Goal: Entertainment & Leisure: Consume media (video, audio)

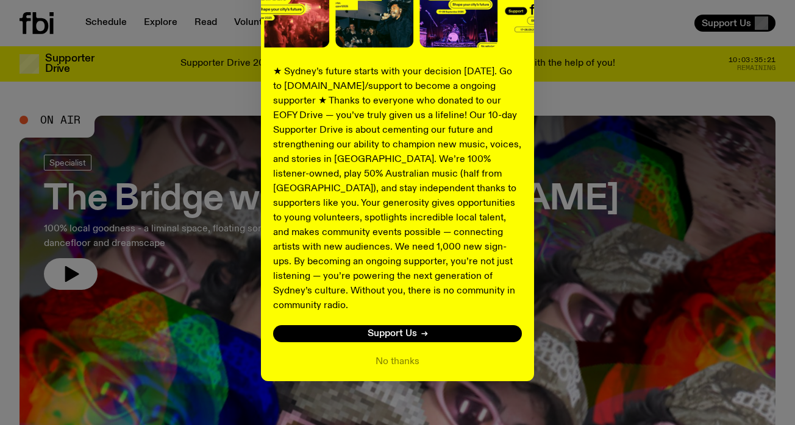
scroll to position [177, 0]
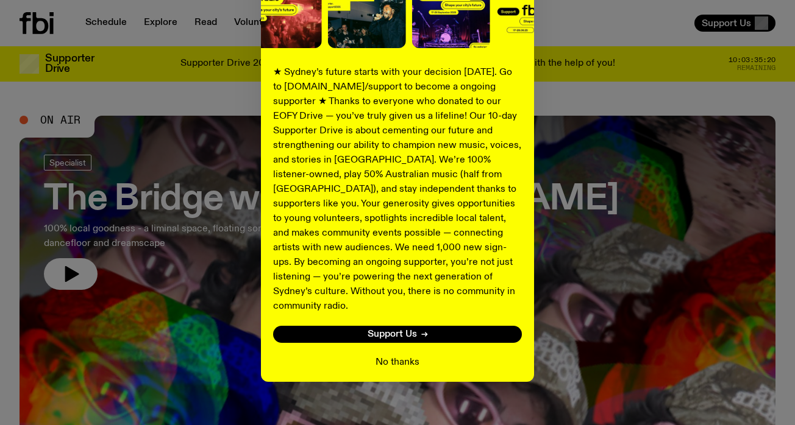
click at [380, 355] on button "No thanks" at bounding box center [397, 362] width 44 height 15
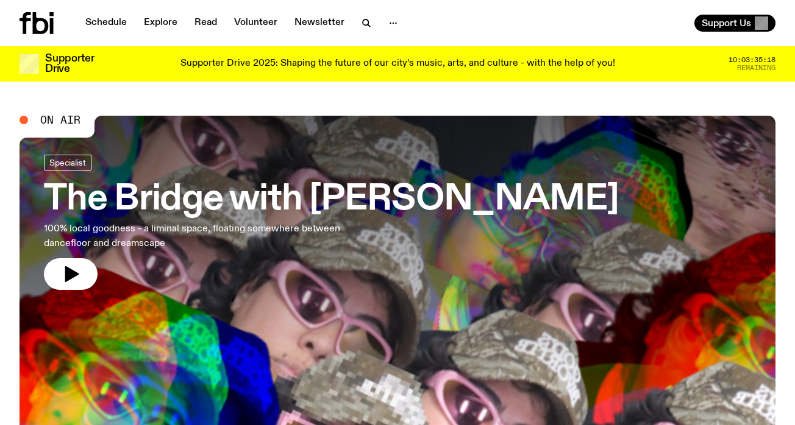
scroll to position [0, 0]
click at [102, 21] on link "Schedule" at bounding box center [106, 23] width 56 height 17
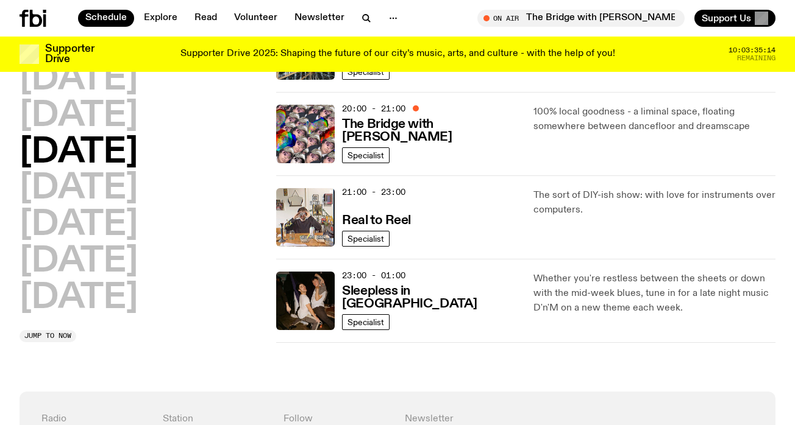
scroll to position [781, 0]
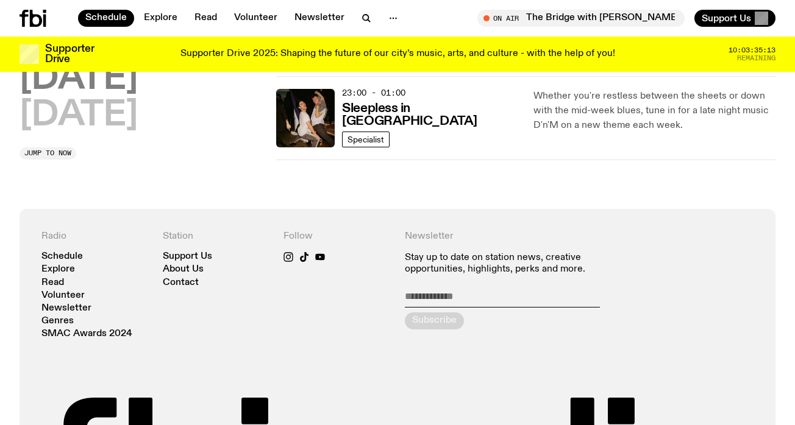
click at [102, 88] on h2 "[DATE]" at bounding box center [79, 79] width 118 height 34
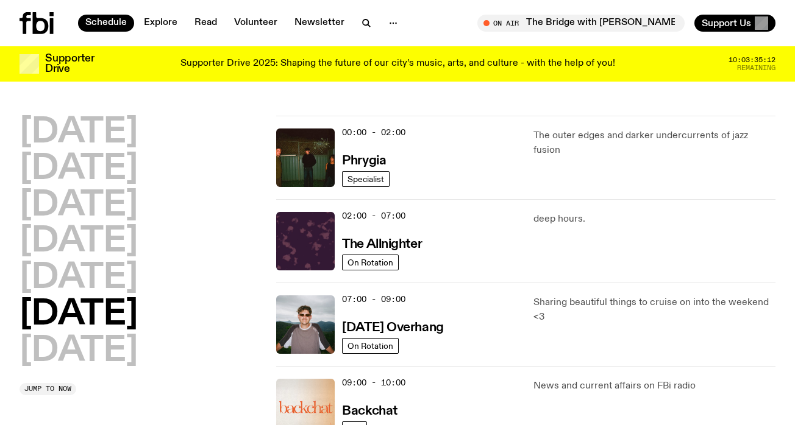
scroll to position [0, 0]
click at [370, 159] on h3 "Phrygia" at bounding box center [364, 161] width 44 height 13
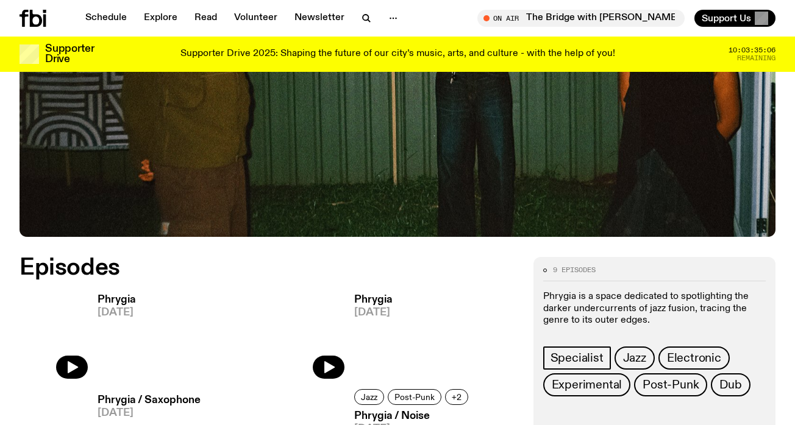
scroll to position [506, 0]
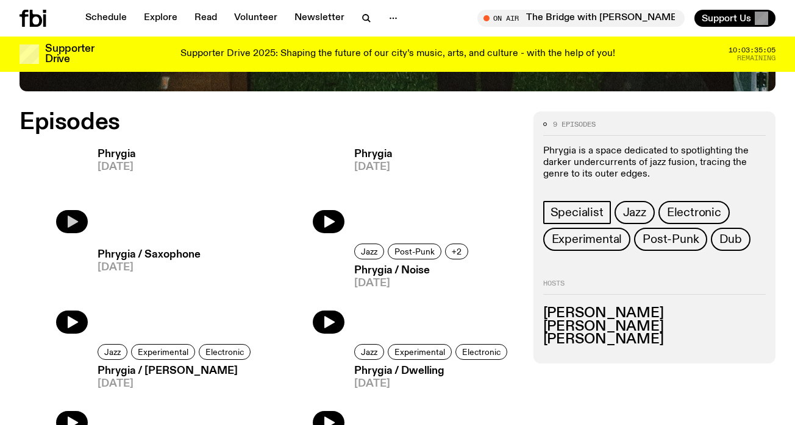
click at [65, 221] on icon "button" at bounding box center [72, 222] width 15 height 15
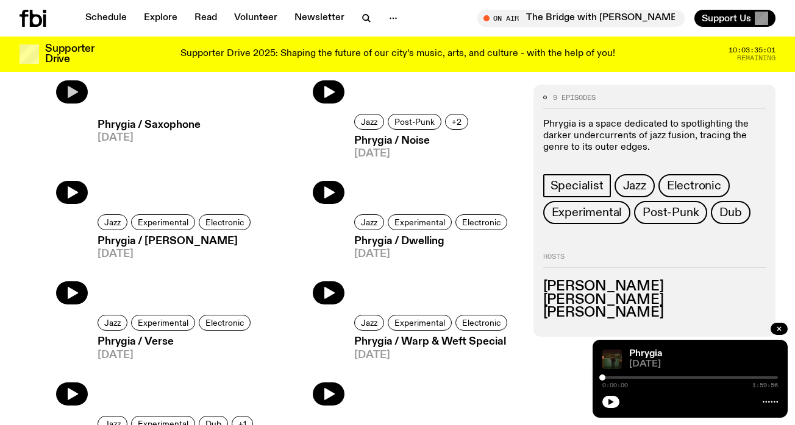
scroll to position [637, 0]
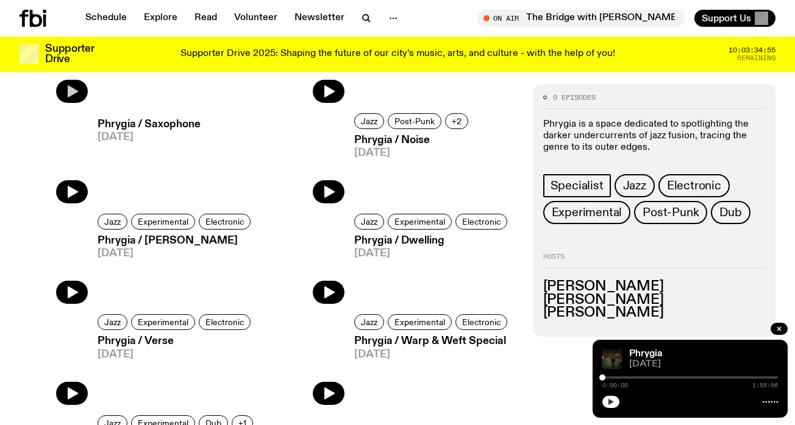
click at [603, 401] on button "button" at bounding box center [610, 402] width 17 height 12
click at [623, 377] on div at bounding box center [568, 378] width 176 height 2
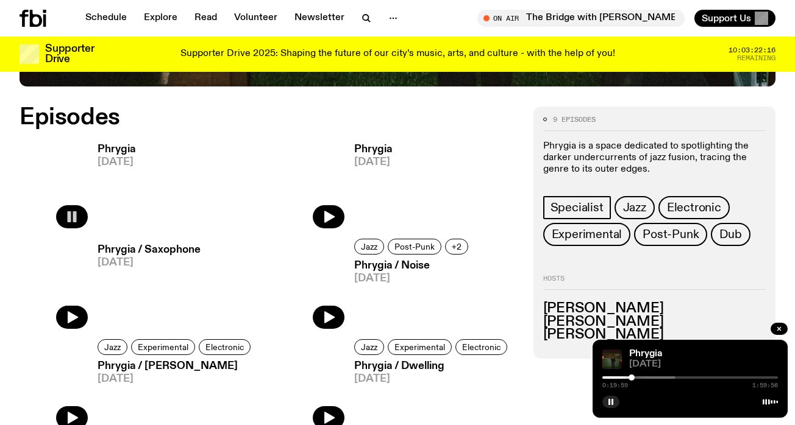
scroll to position [502, 0]
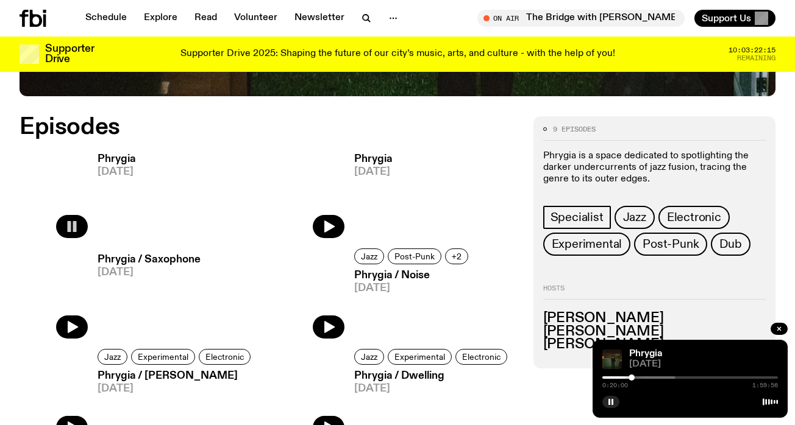
click at [113, 167] on span "[DATE]" at bounding box center [117, 172] width 38 height 10
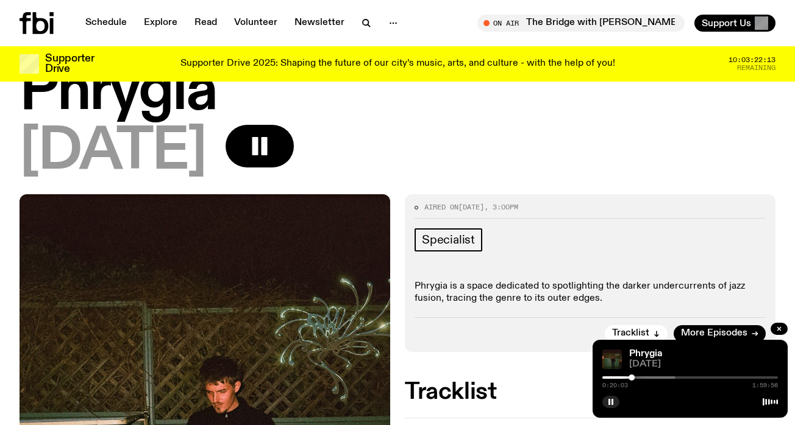
scroll to position [219, 0]
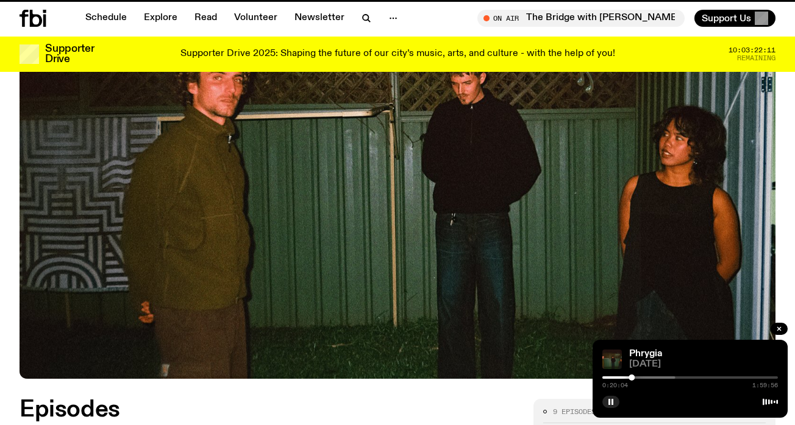
scroll to position [502, 0]
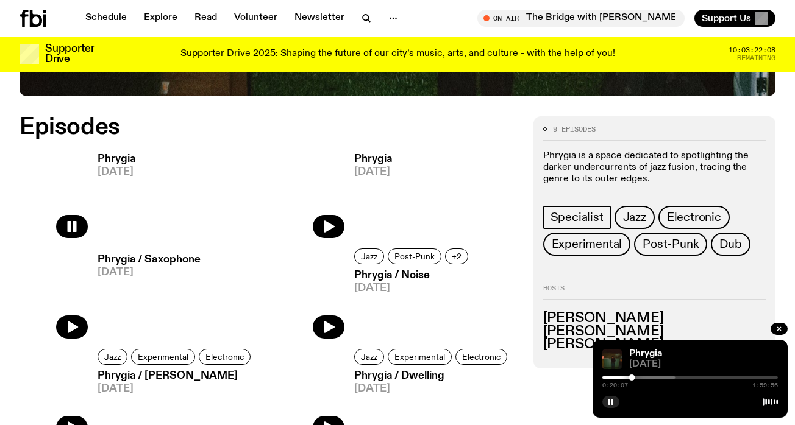
click at [365, 157] on h3 "Phrygia" at bounding box center [373, 159] width 38 height 10
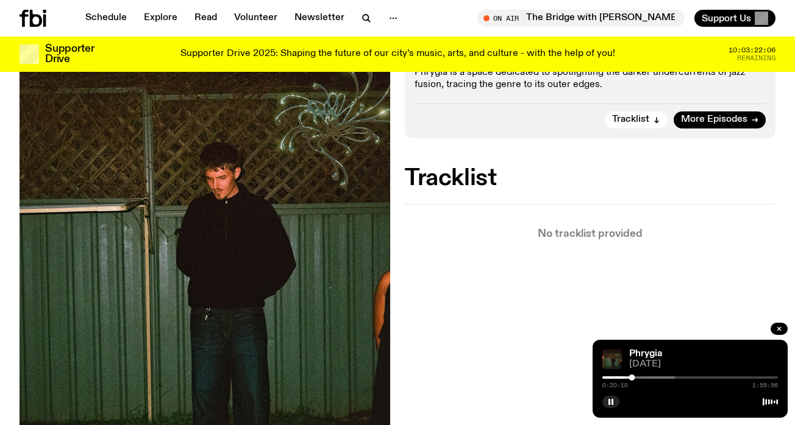
scroll to position [251, 0]
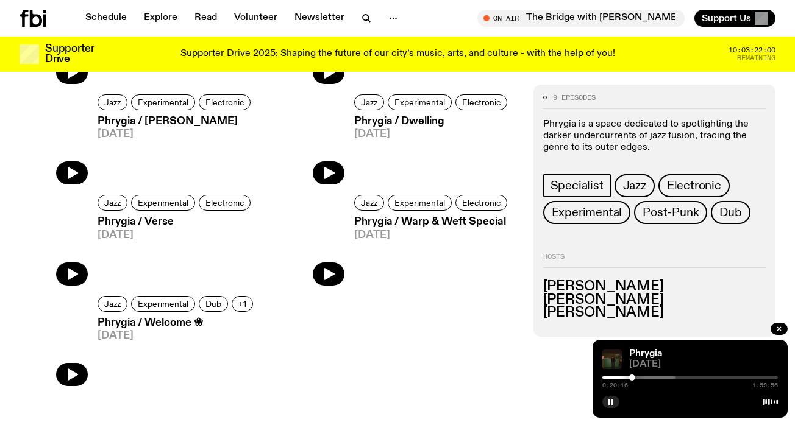
scroll to position [766, 0]
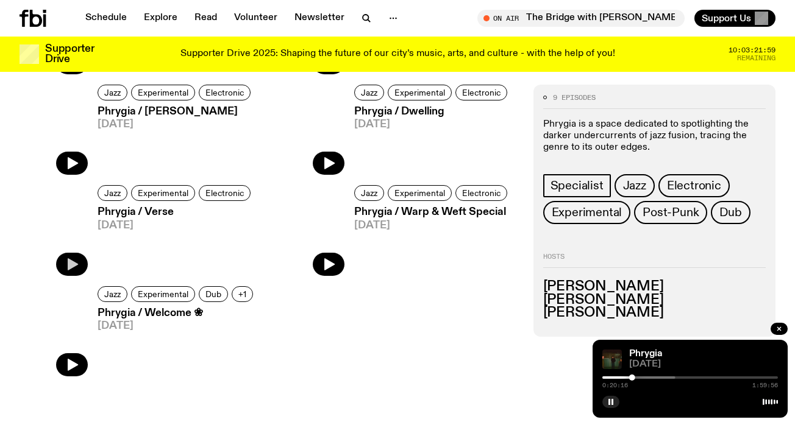
click at [75, 255] on button "button" at bounding box center [72, 264] width 32 height 23
